Goal: Task Accomplishment & Management: Use online tool/utility

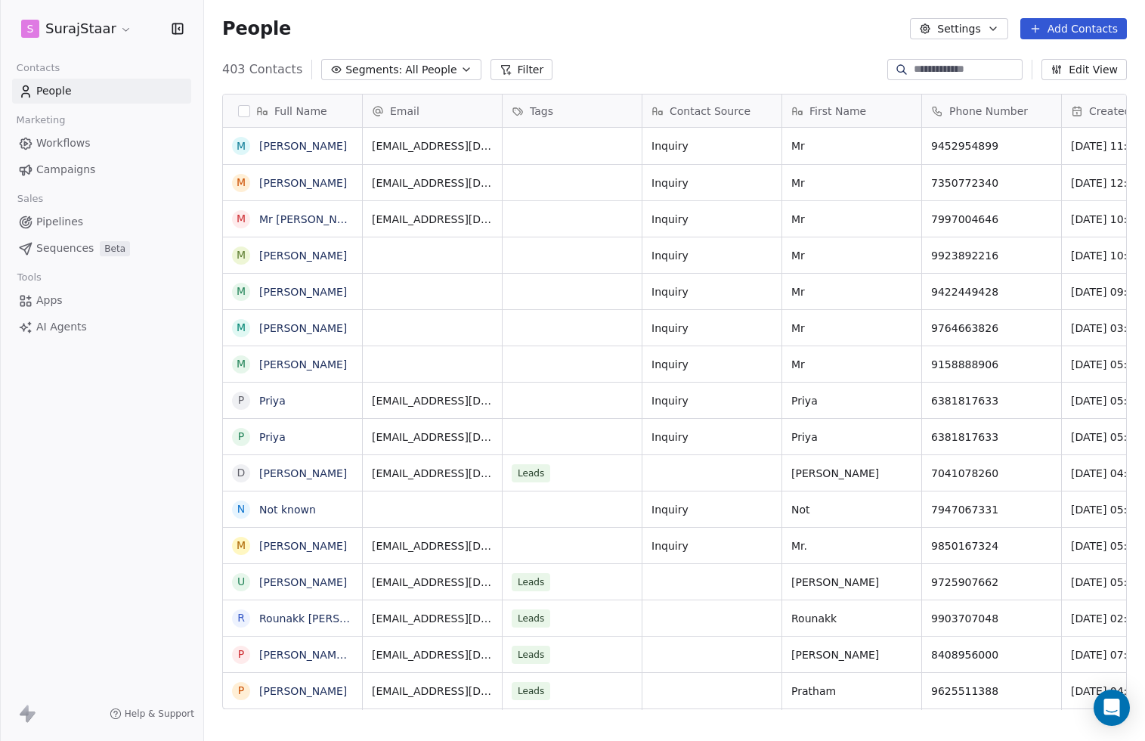
scroll to position [651, 941]
click at [64, 138] on span "Workflows" at bounding box center [63, 143] width 54 height 16
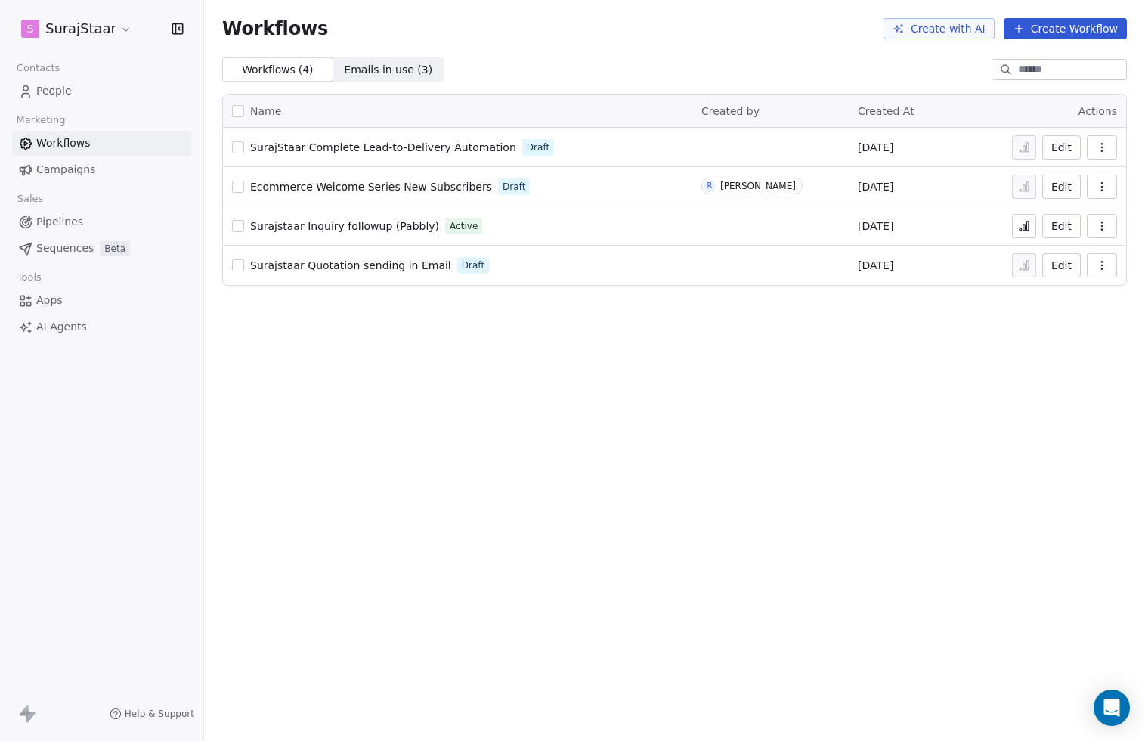
click at [366, 70] on span "Emails in use ( 3 )" at bounding box center [388, 70] width 88 height 16
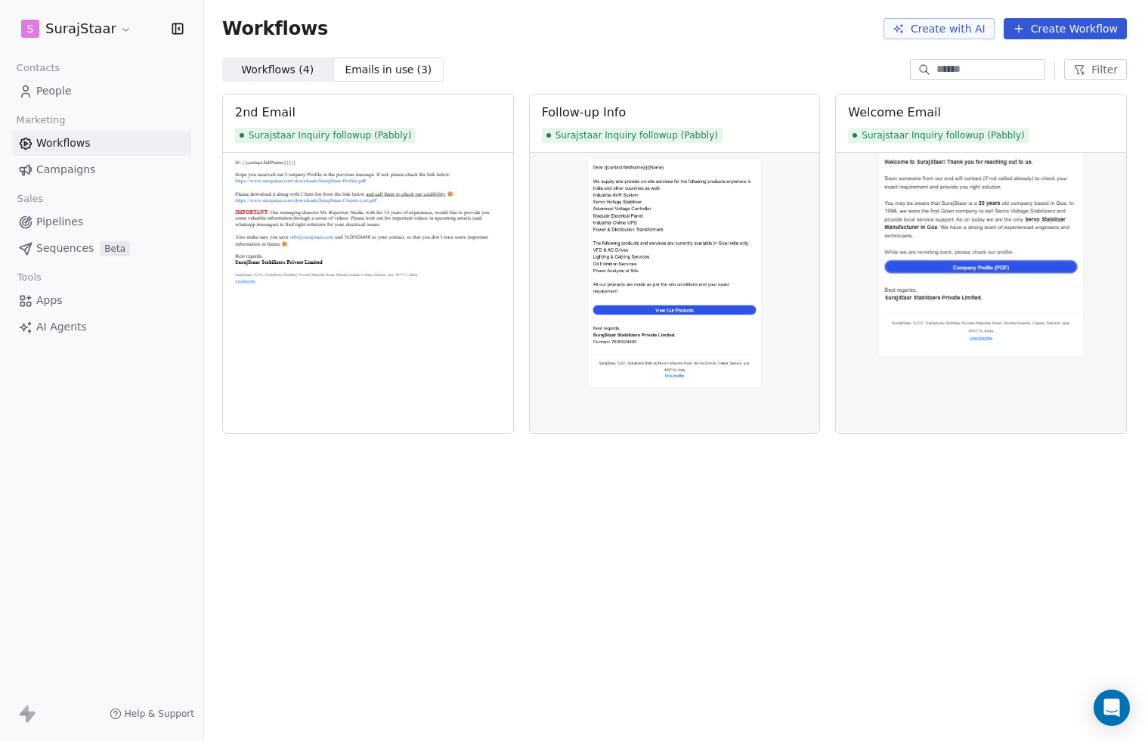
click at [54, 92] on span "People" at bounding box center [54, 91] width 36 height 16
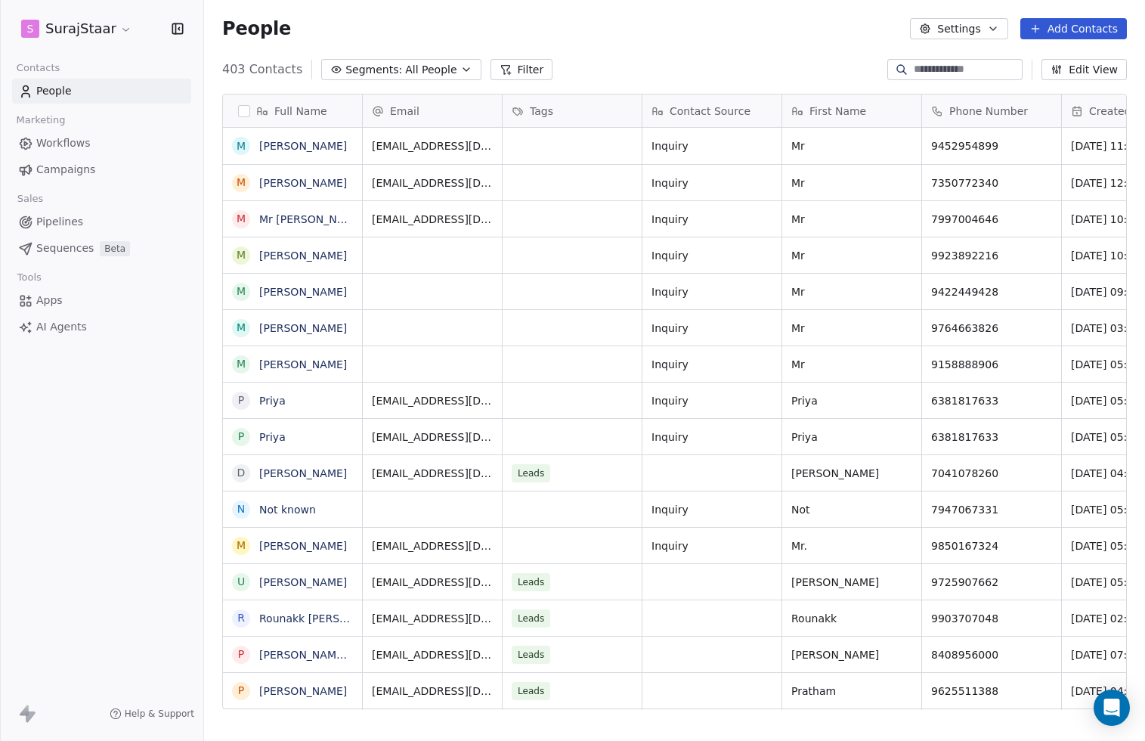
scroll to position [651, 941]
click at [1072, 67] on button "Edit View" at bounding box center [1083, 69] width 85 height 21
click at [817, 62] on div "403 Contacts Segments: All People Filter Edit View" at bounding box center [674, 69] width 941 height 24
click at [50, 220] on span "Pipelines" at bounding box center [59, 222] width 47 height 16
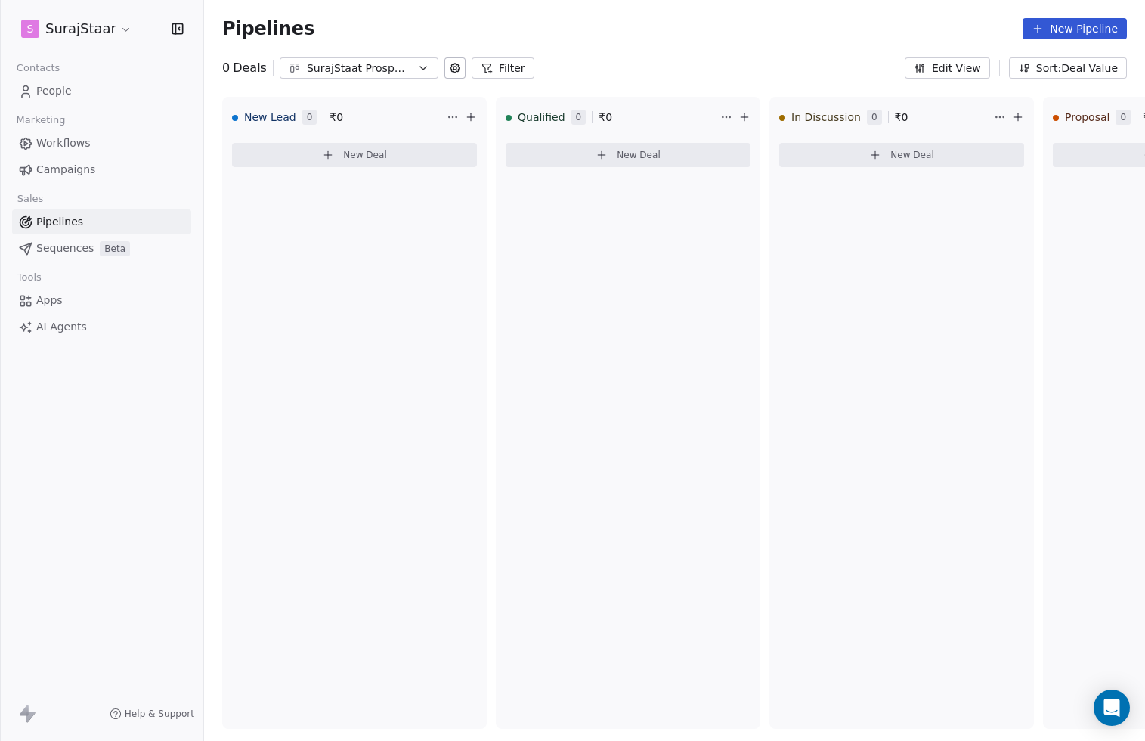
click at [42, 302] on span "Apps" at bounding box center [49, 300] width 26 height 16
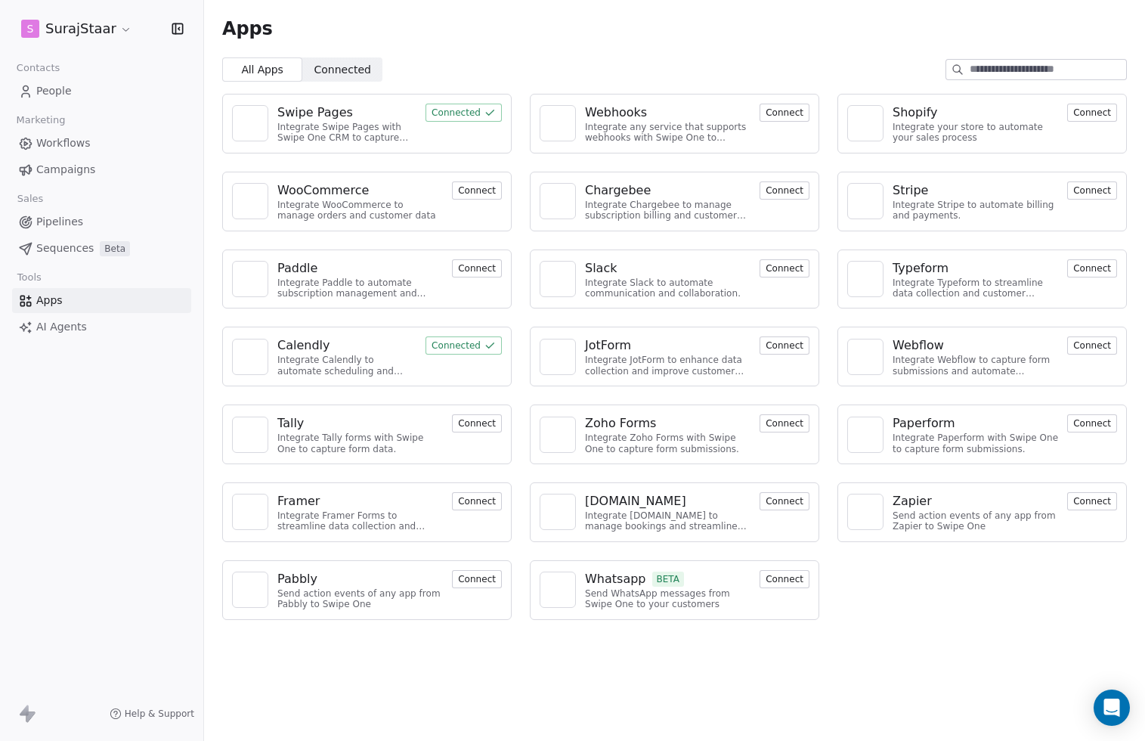
click at [52, 139] on span "Workflows" at bounding box center [63, 143] width 54 height 16
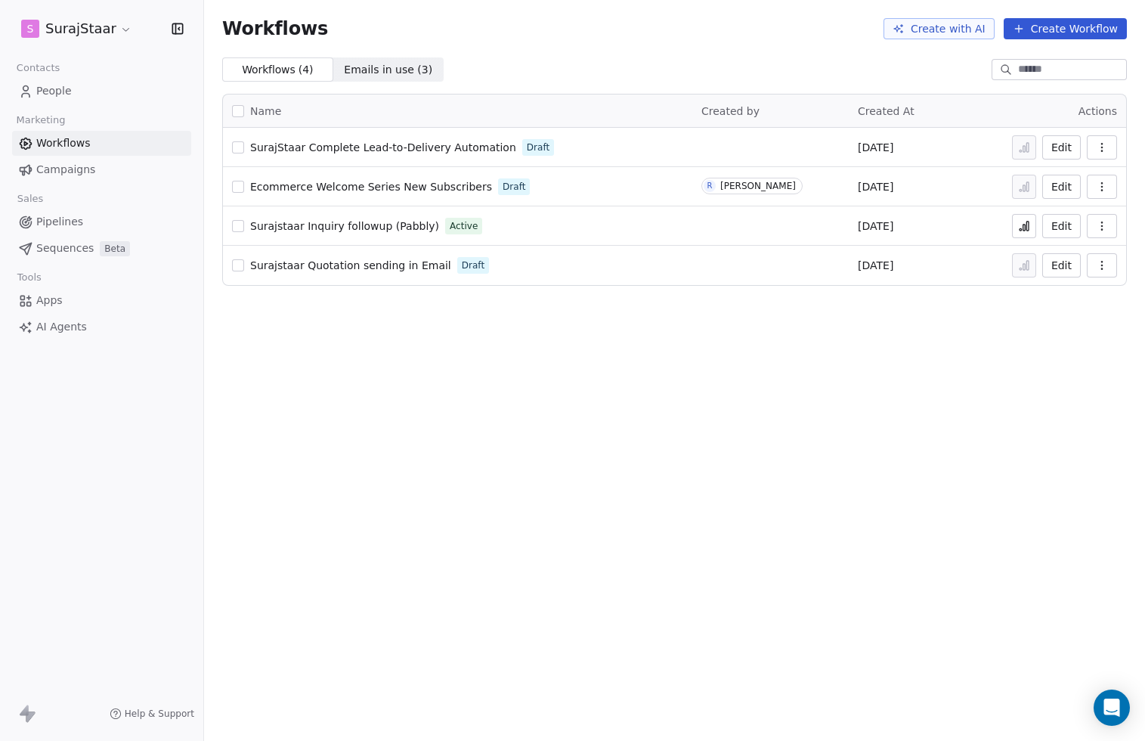
click at [1069, 186] on button "Edit" at bounding box center [1061, 187] width 39 height 24
click at [419, 149] on span "SurajStaar Complete Lead-to-Delivery Automation" at bounding box center [383, 147] width 266 height 12
click at [394, 268] on span "Surajstaar Quotation sending in Email" at bounding box center [350, 265] width 201 height 12
